Goal: Task Accomplishment & Management: Manage account settings

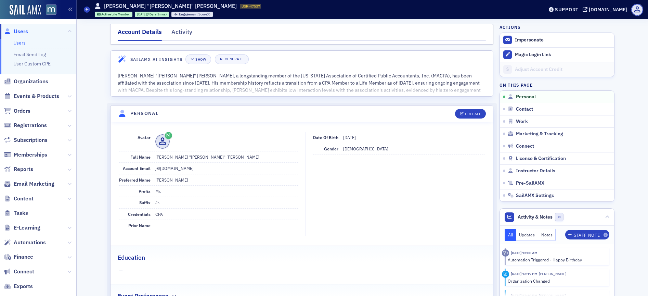
click at [21, 32] on span "Users" at bounding box center [21, 32] width 14 height 8
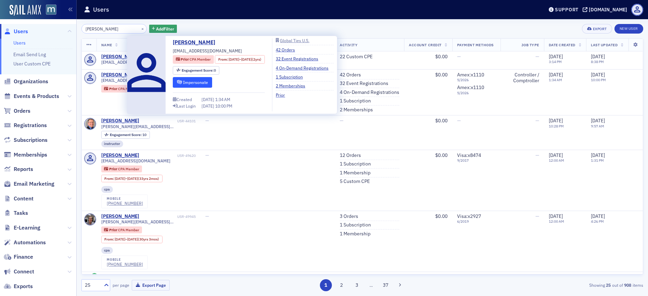
type input "John Seong"
click at [184, 79] on button "Impersonate" at bounding box center [192, 82] width 39 height 11
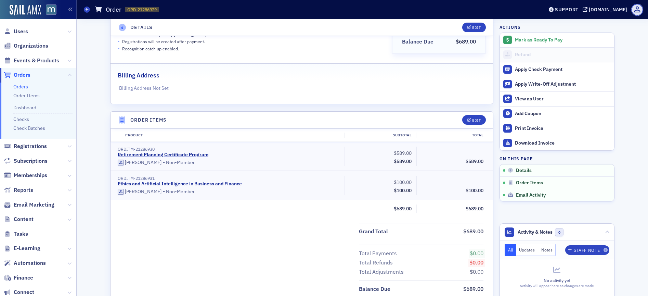
scroll to position [173, 0]
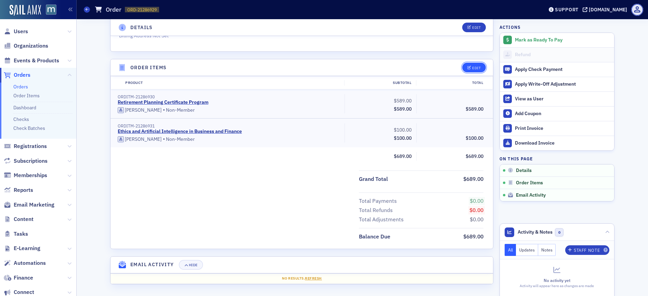
click at [477, 68] on div "Edit" at bounding box center [476, 68] width 9 height 4
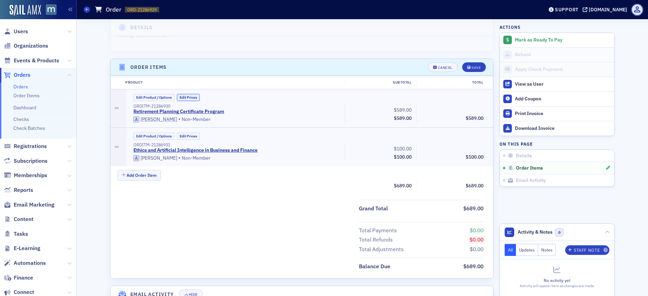
click at [180, 97] on button "Edit Prices" at bounding box center [188, 97] width 23 height 7
click at [398, 109] on input "589.00" at bounding box center [398, 109] width 34 height 10
click at [185, 134] on button "Edit Prices" at bounding box center [188, 135] width 23 height 7
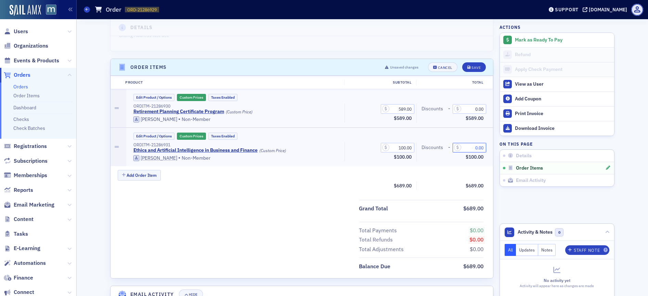
click at [473, 148] on input "0.00" at bounding box center [470, 148] width 34 height 10
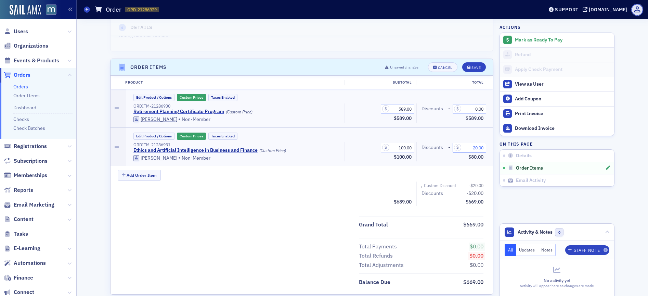
type input "20.00"
click at [474, 108] on input "0.00" at bounding box center [470, 109] width 34 height 10
type input "119.00"
click at [471, 66] on div "Save" at bounding box center [475, 68] width 9 height 4
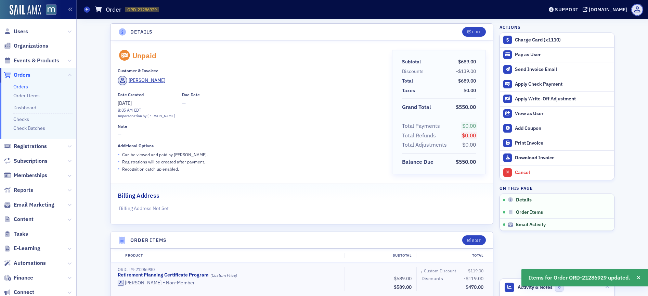
scroll to position [0, 0]
click at [474, 31] on div "Edit" at bounding box center [476, 33] width 9 height 4
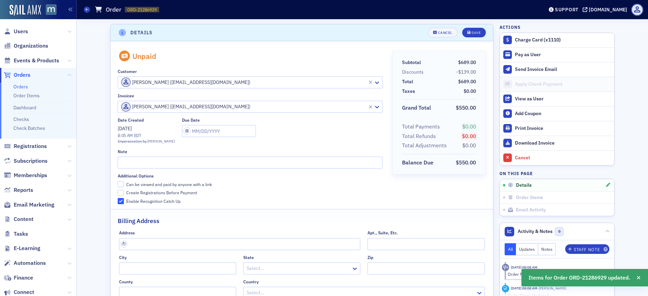
scroll to position [1, 0]
click at [118, 184] on input "Can be viewed and paid by anyone with a link" at bounding box center [121, 183] width 6 height 6
checkbox input "true"
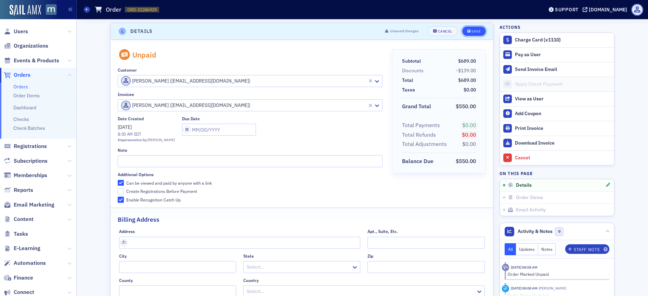
click at [468, 29] on button "Save" at bounding box center [474, 31] width 24 height 10
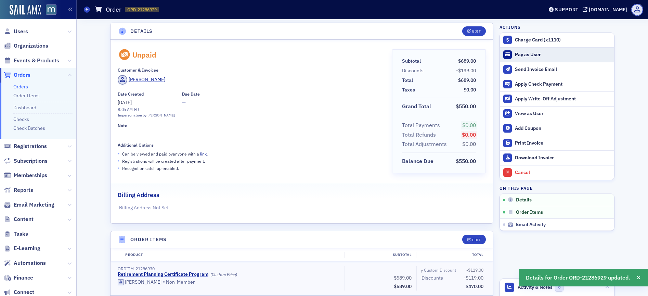
click at [529, 55] on div "Pay as User" at bounding box center [563, 55] width 96 height 6
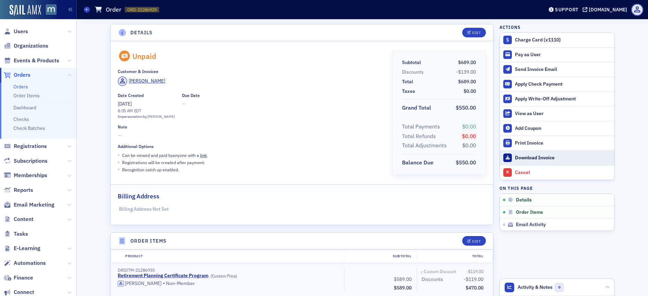
click at [532, 159] on div "Download Invoice" at bounding box center [563, 158] width 96 height 6
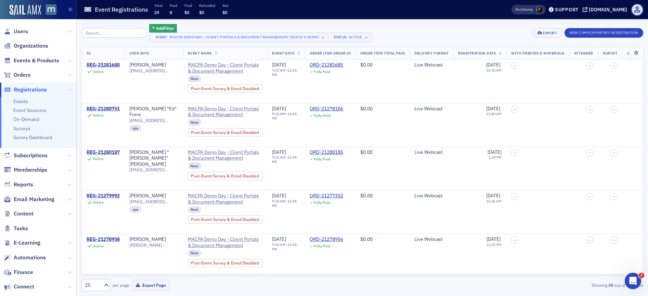
click at [22, 36] on span "Users" at bounding box center [38, 31] width 76 height 15
click at [23, 34] on span "Users" at bounding box center [21, 32] width 14 height 8
